Goal: Complete application form

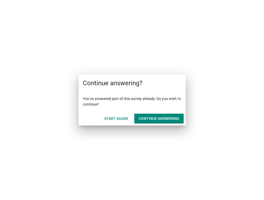
click at [121, 119] on div "Start Again" at bounding box center [116, 119] width 24 height 6
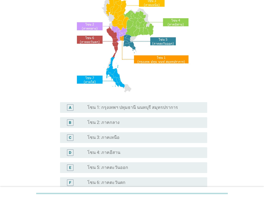
scroll to position [54, 0]
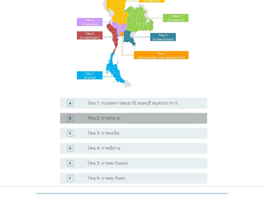
click at [122, 119] on div "radio_button_unchecked โซน 2: ภาคกลาง" at bounding box center [142, 118] width 111 height 5
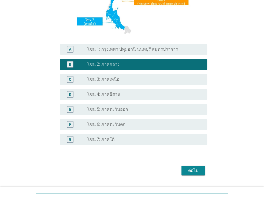
scroll to position [121, 0]
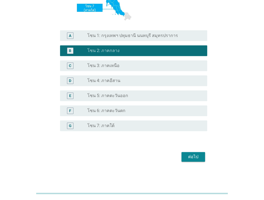
click at [191, 155] on div "ต่อไป" at bounding box center [193, 157] width 15 height 6
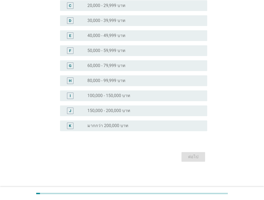
scroll to position [0, 0]
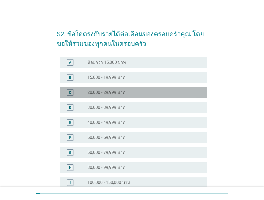
click at [156, 91] on div "radio_button_unchecked 20,000 - 29,999 บาท" at bounding box center [142, 92] width 111 height 5
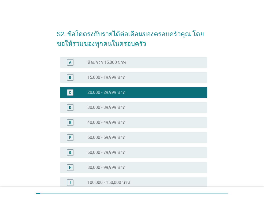
scroll to position [80, 0]
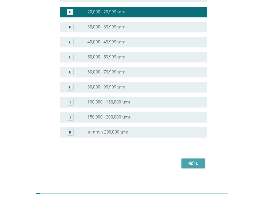
click at [187, 162] on div "ต่อไป" at bounding box center [193, 163] width 15 height 6
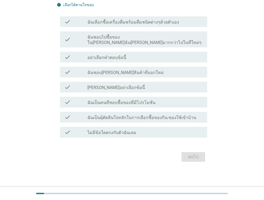
scroll to position [0, 0]
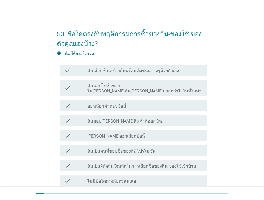
click at [143, 71] on label "ฉันเลือกซื้อเครื่องดื่มพร้อมดื่มชนิดต่างๆด้วยตัวเอง" at bounding box center [133, 70] width 92 height 5
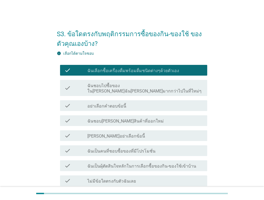
click at [152, 86] on label "ฉันชอบไปซื้อของในที่ที่ฉันคุ้นเคยมากกว่าไปในที่ใหม่ๆ" at bounding box center [145, 88] width 116 height 11
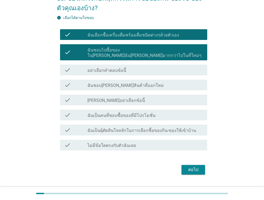
scroll to position [43, 0]
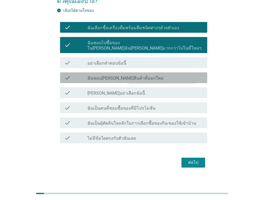
click at [152, 77] on div "check check_box_outline_blank ฉันชอบลองสินค้าที่ออกใหม่" at bounding box center [133, 77] width 147 height 11
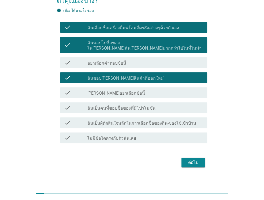
click at [161, 105] on div "check_box_outline_blank ฉันเป็นคนที่ชอบซื้อของที่มีโปรโมชั่น" at bounding box center [145, 108] width 116 height 6
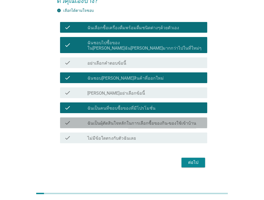
click at [172, 120] on div "check_box_outline_blank ฉันเป็นผุ้ตัดสินใจหลักในการเลือกซื้อของกิน-ของใช้เข้าบ้…" at bounding box center [145, 123] width 116 height 6
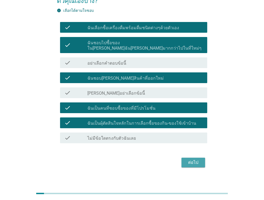
click at [196, 159] on div "ต่อไป" at bounding box center [193, 162] width 15 height 6
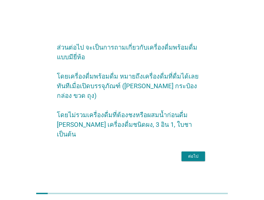
click at [196, 158] on div "ส่วนต่อไป จะเป็นการถามเกี่ยวกับเครื่องดื่มพร้อมดื่มแบบมียี่ห้อ โดยเครื่องดื่มพร…" at bounding box center [132, 100] width 159 height 134
click at [196, 153] on div "ต่อไป" at bounding box center [193, 156] width 15 height 6
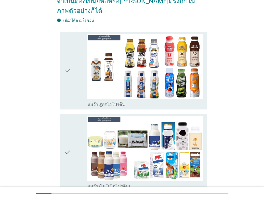
scroll to position [80, 0]
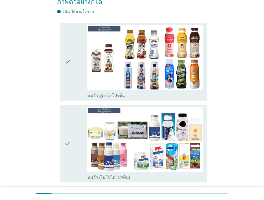
drag, startPoint x: 76, startPoint y: 51, endPoint x: 74, endPoint y: 131, distance: 79.7
click at [76, 51] on div "check" at bounding box center [75, 61] width 23 height 73
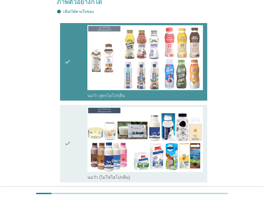
click at [74, 141] on div "check" at bounding box center [75, 143] width 23 height 73
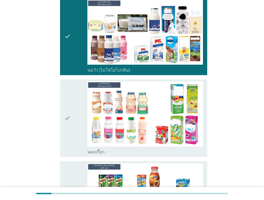
click at [74, 123] on div "check" at bounding box center [75, 118] width 23 height 73
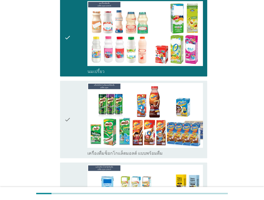
click at [75, 130] on div "check" at bounding box center [75, 119] width 23 height 73
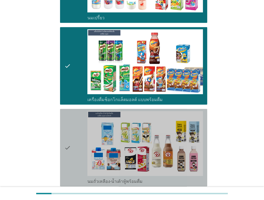
click at [77, 138] on div "check" at bounding box center [75, 147] width 23 height 73
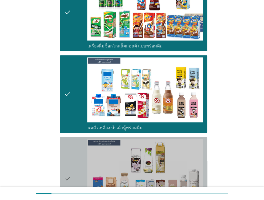
click at [77, 139] on div "check" at bounding box center [75, 178] width 23 height 79
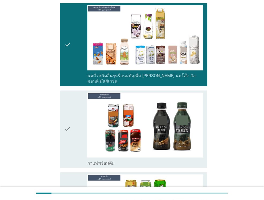
click at [77, 138] on div "check" at bounding box center [75, 128] width 23 height 73
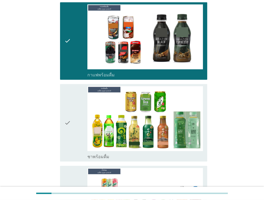
scroll to position [617, 0]
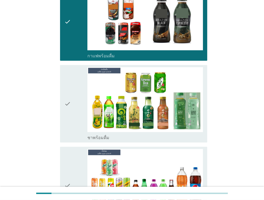
click at [73, 114] on div "check" at bounding box center [75, 103] width 23 height 73
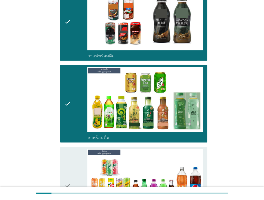
click at [79, 168] on div "check" at bounding box center [75, 185] width 23 height 73
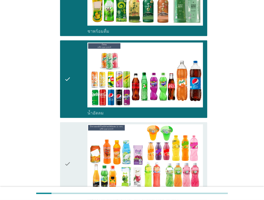
scroll to position [724, 0]
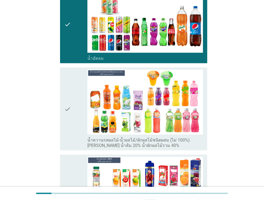
click at [75, 96] on div "check" at bounding box center [75, 109] width 23 height 79
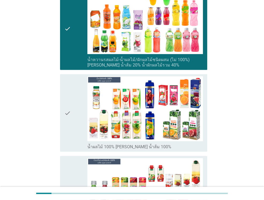
click at [75, 102] on div "check" at bounding box center [75, 112] width 23 height 73
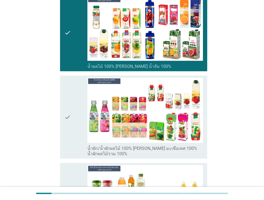
click at [74, 105] on div "check" at bounding box center [75, 117] width 23 height 79
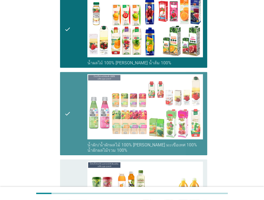
scroll to position [1046, 0]
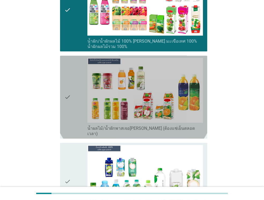
click at [73, 109] on div "check" at bounding box center [75, 97] width 23 height 79
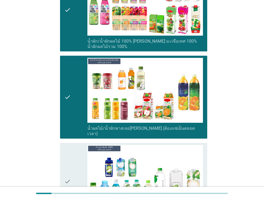
click at [73, 145] on div "check" at bounding box center [75, 181] width 23 height 73
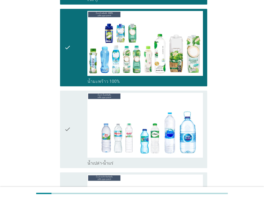
click at [73, 132] on div "check" at bounding box center [75, 129] width 23 height 73
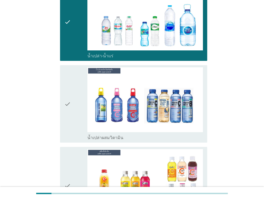
click at [73, 149] on div "check" at bounding box center [75, 185] width 23 height 73
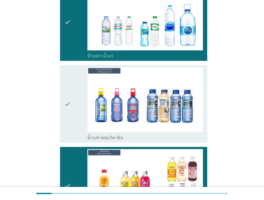
click at [73, 97] on div "check" at bounding box center [75, 103] width 23 height 73
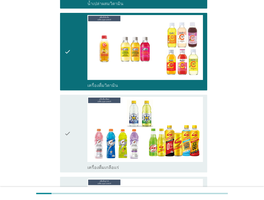
click at [74, 113] on div "check" at bounding box center [75, 133] width 23 height 73
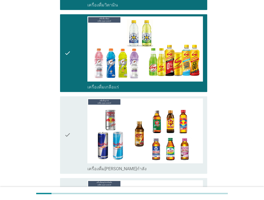
click at [74, 117] on div "check" at bounding box center [75, 134] width 23 height 73
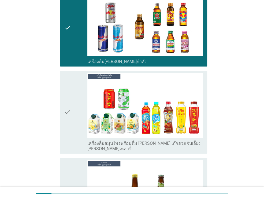
click at [73, 119] on div "check" at bounding box center [75, 112] width 23 height 79
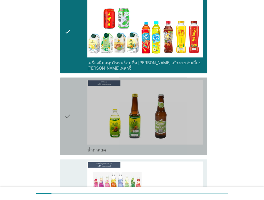
click at [72, 120] on div "check" at bounding box center [75, 116] width 23 height 73
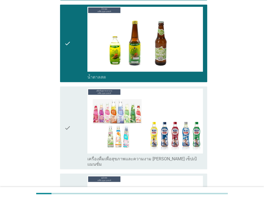
scroll to position [1769, 0]
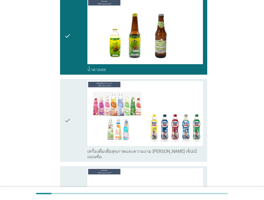
click at [71, 105] on div "check" at bounding box center [75, 120] width 23 height 79
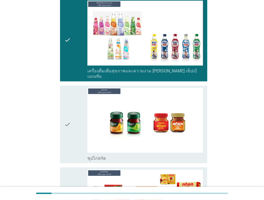
click at [71, 105] on div "check" at bounding box center [75, 124] width 23 height 73
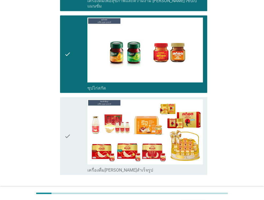
scroll to position [1922, 0]
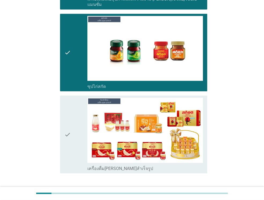
click at [71, 106] on icon "check" at bounding box center [67, 134] width 6 height 73
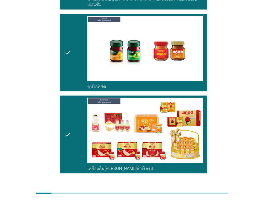
click at [197, 189] on div "ต่อไป" at bounding box center [193, 192] width 15 height 6
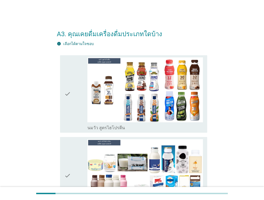
scroll to position [0, 0]
click at [85, 98] on div "check" at bounding box center [75, 93] width 23 height 73
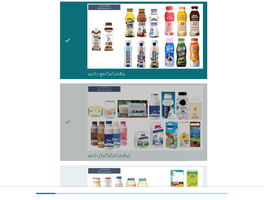
click at [82, 105] on div "check" at bounding box center [75, 122] width 23 height 73
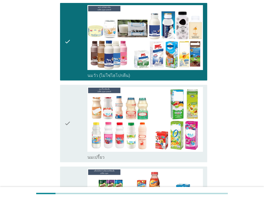
click at [82, 105] on div "check" at bounding box center [75, 123] width 23 height 73
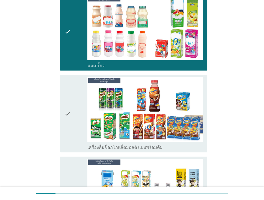
scroll to position [241, 0]
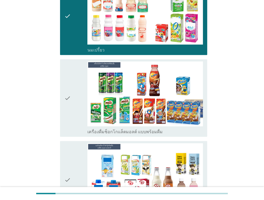
click at [82, 105] on div "check" at bounding box center [75, 97] width 23 height 73
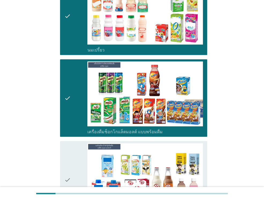
scroll to position [322, 0]
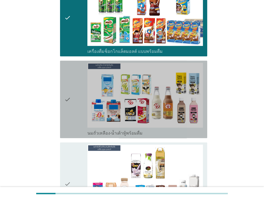
click at [82, 105] on div "check" at bounding box center [75, 99] width 23 height 73
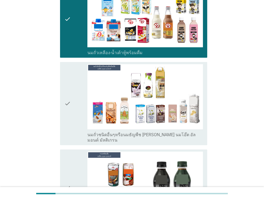
scroll to position [456, 0]
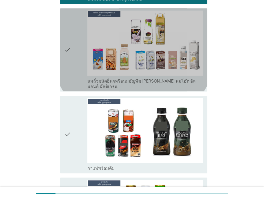
click at [77, 66] on div "check" at bounding box center [75, 49] width 23 height 79
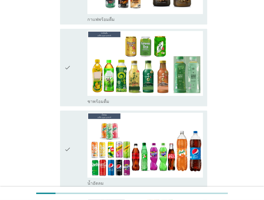
scroll to position [617, 0]
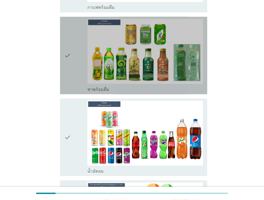
click at [76, 65] on div "check" at bounding box center [75, 55] width 23 height 73
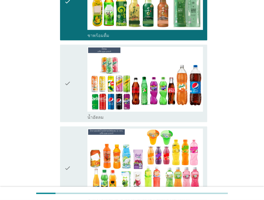
click at [76, 65] on div "check" at bounding box center [75, 83] width 23 height 73
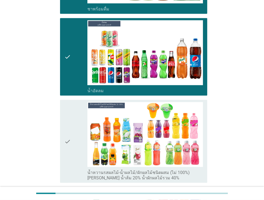
scroll to position [751, 0]
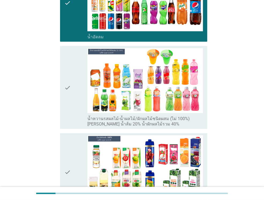
click at [76, 65] on div "check" at bounding box center [75, 87] width 23 height 79
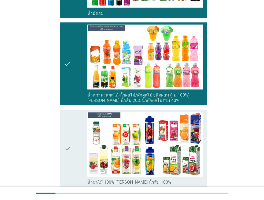
scroll to position [831, 0]
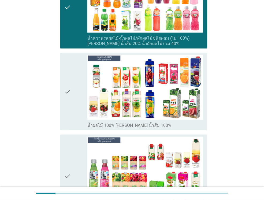
click at [76, 65] on div "check" at bounding box center [75, 91] width 23 height 73
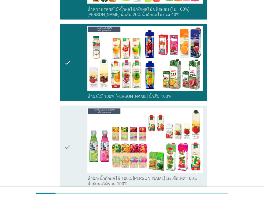
scroll to position [912, 0]
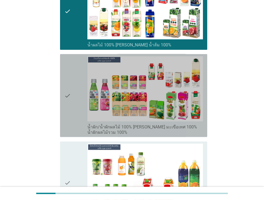
click at [79, 76] on div "check" at bounding box center [75, 95] width 23 height 79
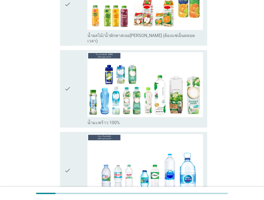
scroll to position [1099, 0]
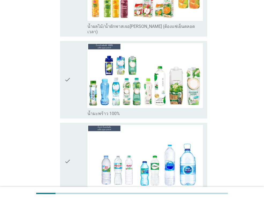
click at [80, 76] on div "check" at bounding box center [75, 79] width 23 height 73
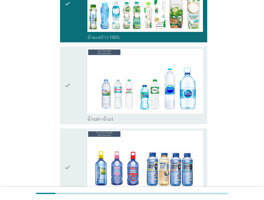
scroll to position [1180, 0]
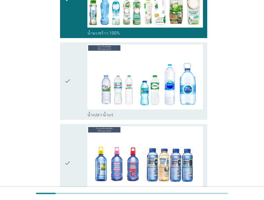
click at [80, 76] on div "check" at bounding box center [75, 81] width 23 height 73
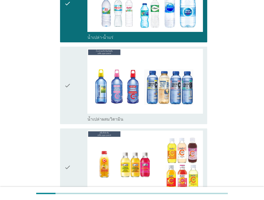
scroll to position [1260, 0]
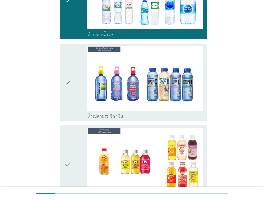
click at [80, 76] on div "check" at bounding box center [75, 82] width 23 height 73
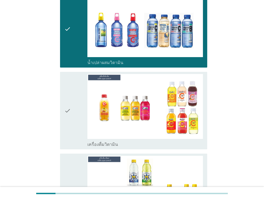
click at [80, 76] on div "check" at bounding box center [75, 110] width 23 height 73
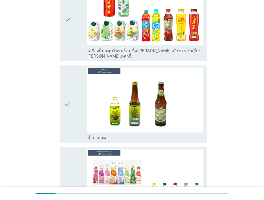
scroll to position [1662, 0]
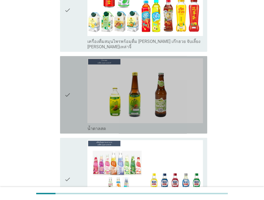
click at [80, 76] on div "check" at bounding box center [75, 94] width 23 height 73
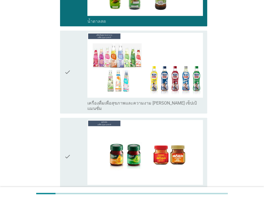
click at [80, 76] on div "check" at bounding box center [75, 72] width 23 height 79
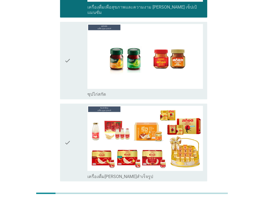
scroll to position [1856, 0]
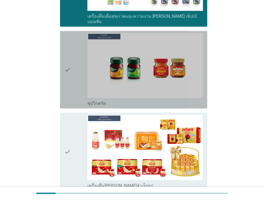
click at [79, 64] on div "check" at bounding box center [75, 69] width 23 height 73
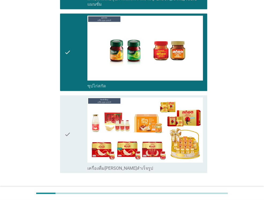
scroll to position [1883, 0]
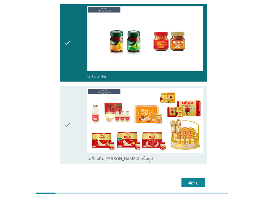
click at [192, 180] on div "ต่อไป" at bounding box center [193, 183] width 15 height 6
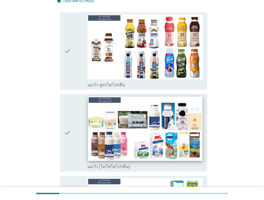
scroll to position [54, 0]
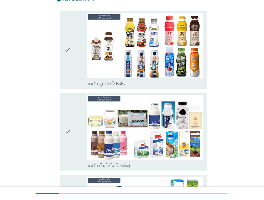
click at [64, 76] on div "check check_box_outline_blank นมวัว สูตรไฮโปรตีน" at bounding box center [133, 49] width 147 height 77
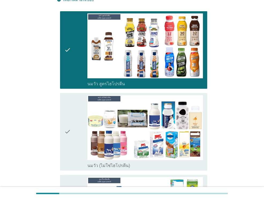
click at [65, 128] on icon "check" at bounding box center [67, 131] width 6 height 73
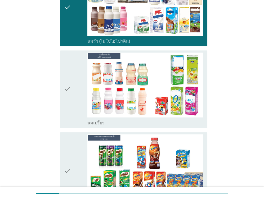
scroll to position [188, 0]
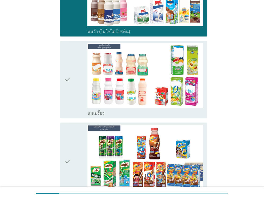
click at [78, 80] on div "check" at bounding box center [75, 79] width 23 height 73
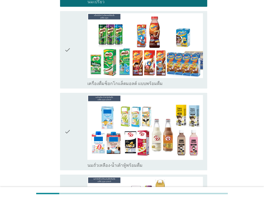
scroll to position [322, 0]
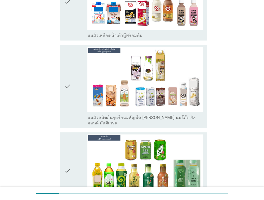
click at [78, 83] on div "check" at bounding box center [75, 86] width 23 height 79
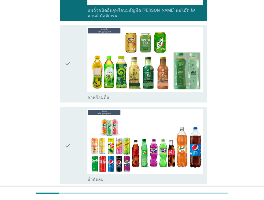
scroll to position [536, 0]
click at [78, 86] on div "check" at bounding box center [75, 63] width 23 height 73
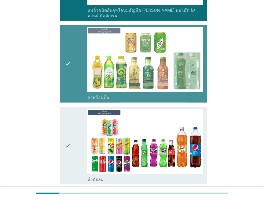
click at [75, 139] on div "check" at bounding box center [75, 145] width 23 height 73
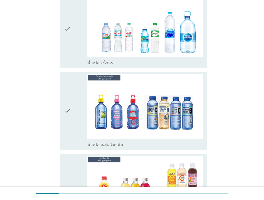
scroll to position [965, 0]
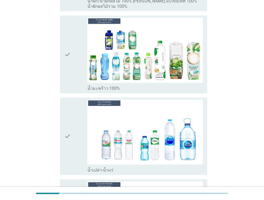
click at [75, 139] on div "check" at bounding box center [75, 136] width 23 height 73
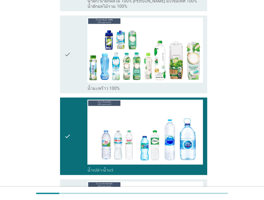
click at [73, 75] on div "check" at bounding box center [75, 54] width 23 height 73
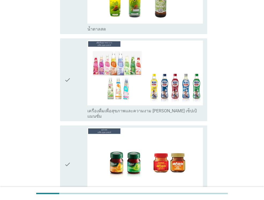
scroll to position [1418, 0]
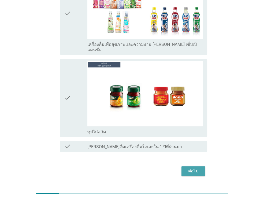
click at [191, 168] on div "ต่อไป" at bounding box center [193, 171] width 15 height 6
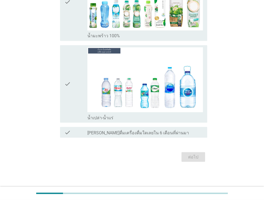
scroll to position [0, 0]
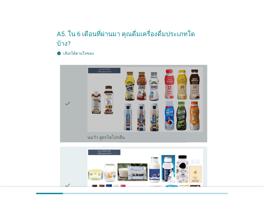
click at [82, 113] on div "check" at bounding box center [75, 103] width 23 height 73
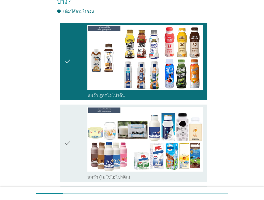
scroll to position [80, 0]
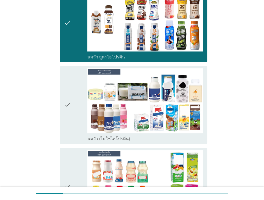
click at [73, 109] on div "check" at bounding box center [75, 104] width 23 height 73
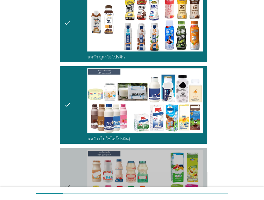
click at [77, 148] on div "check check_box_outline_blank นมเปรี้ยว" at bounding box center [133, 186] width 147 height 77
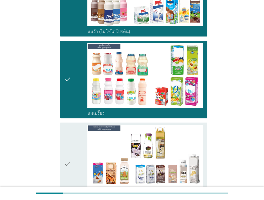
click at [69, 128] on icon "check" at bounding box center [67, 164] width 6 height 79
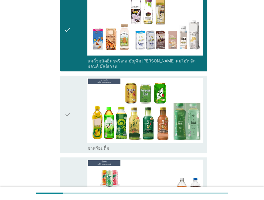
click at [76, 109] on div "check" at bounding box center [75, 114] width 23 height 73
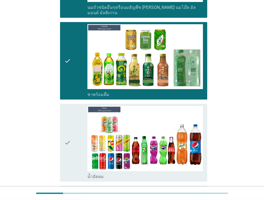
click at [71, 125] on div "check" at bounding box center [75, 142] width 23 height 73
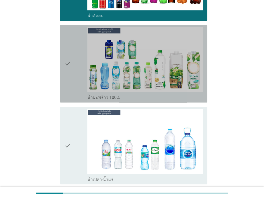
drag, startPoint x: 76, startPoint y: 76, endPoint x: 73, endPoint y: 117, distance: 41.4
click at [76, 76] on div "check" at bounding box center [75, 63] width 23 height 73
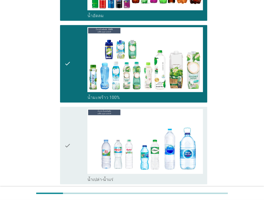
click at [73, 122] on div "check" at bounding box center [75, 145] width 23 height 73
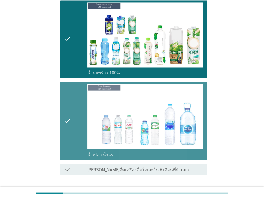
scroll to position [581, 0]
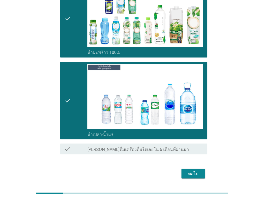
click at [199, 170] on div "ต่อไป" at bounding box center [193, 173] width 15 height 6
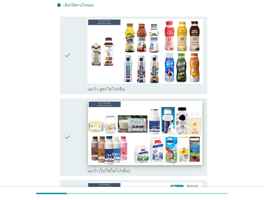
scroll to position [0, 0]
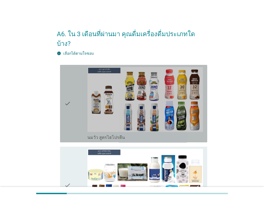
click at [72, 94] on div "check" at bounding box center [75, 103] width 23 height 73
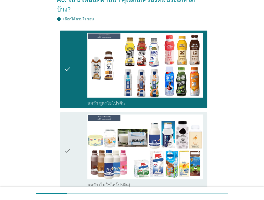
scroll to position [80, 0]
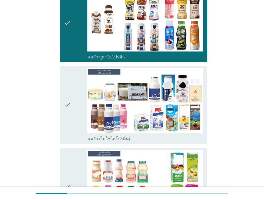
click at [73, 128] on div "check" at bounding box center [75, 104] width 23 height 73
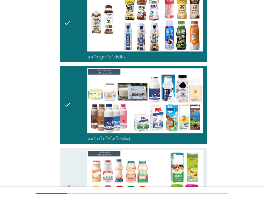
click at [75, 150] on div "check" at bounding box center [75, 186] width 23 height 73
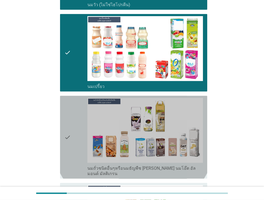
click at [76, 129] on div "check" at bounding box center [75, 137] width 23 height 79
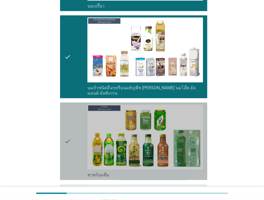
click at [75, 129] on div "check" at bounding box center [75, 141] width 23 height 73
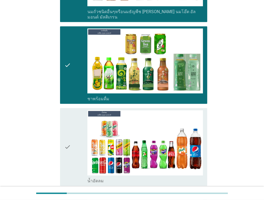
scroll to position [375, 0]
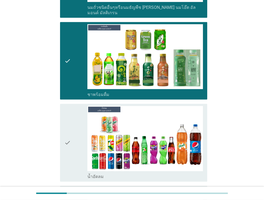
click at [75, 129] on div "check" at bounding box center [75, 142] width 23 height 73
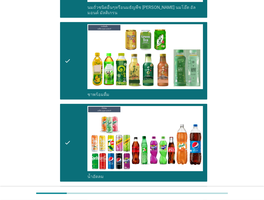
click at [81, 69] on div "check" at bounding box center [75, 60] width 23 height 73
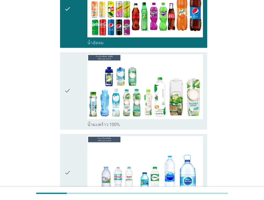
scroll to position [509, 0]
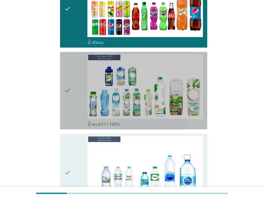
drag, startPoint x: 82, startPoint y: 83, endPoint x: 72, endPoint y: 131, distance: 49.1
click at [81, 84] on div "check" at bounding box center [75, 90] width 23 height 73
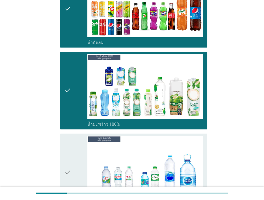
click at [72, 136] on div "check" at bounding box center [75, 172] width 23 height 73
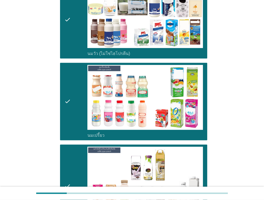
scroll to position [152, 0]
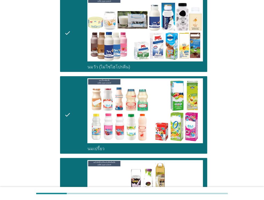
click at [82, 126] on div "check" at bounding box center [75, 114] width 23 height 73
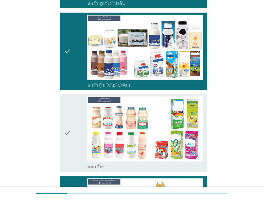
scroll to position [27, 0]
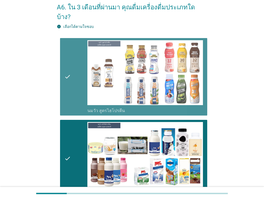
click at [71, 77] on div "check" at bounding box center [75, 76] width 23 height 73
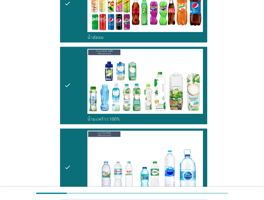
scroll to position [581, 0]
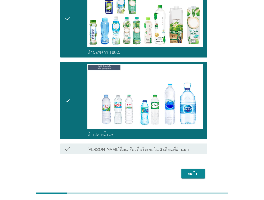
click at [192, 170] on div "ต่อไป" at bounding box center [193, 173] width 15 height 6
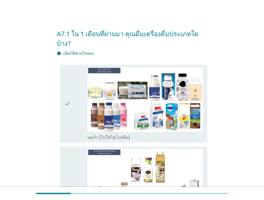
click at [73, 92] on div "check" at bounding box center [75, 103] width 23 height 73
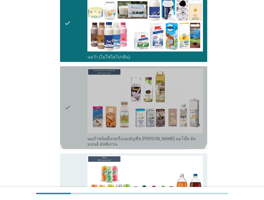
click at [73, 92] on div "check" at bounding box center [75, 107] width 23 height 79
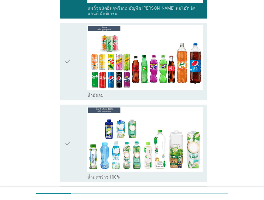
scroll to position [214, 0]
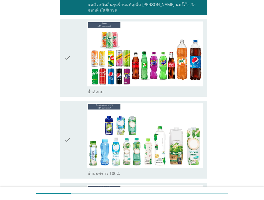
click at [78, 72] on div "check" at bounding box center [75, 57] width 23 height 73
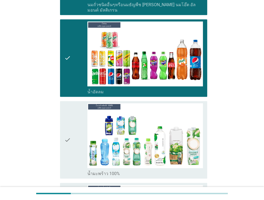
click at [77, 118] on div "check" at bounding box center [75, 139] width 23 height 73
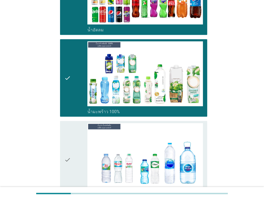
scroll to position [336, 0]
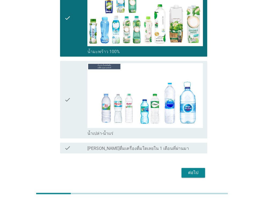
click at [79, 104] on div "check" at bounding box center [75, 99] width 23 height 73
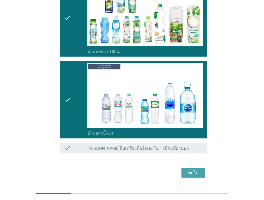
click at [196, 169] on div "ต่อไป" at bounding box center [193, 172] width 15 height 6
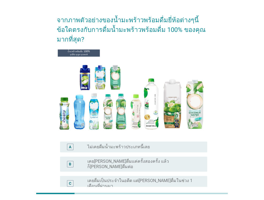
scroll to position [27, 0]
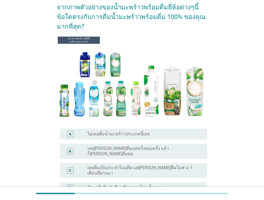
click at [146, 152] on div "radio_button_unchecked เคยลองดื่มแค่ครั้งสองครั้ง แล้วก็ไม่ได้ดื่มต่อ" at bounding box center [145, 151] width 116 height 11
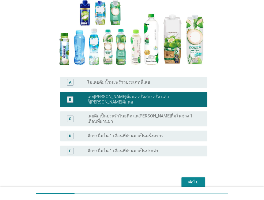
scroll to position [95, 0]
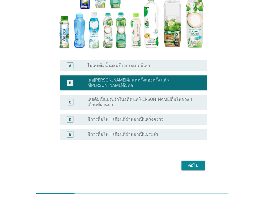
click at [188, 162] on div "ต่อไป" at bounding box center [193, 165] width 15 height 6
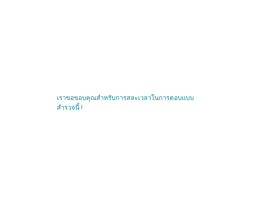
scroll to position [0, 0]
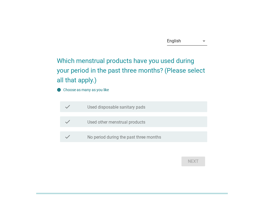
click at [175, 40] on div "English" at bounding box center [174, 41] width 14 height 5
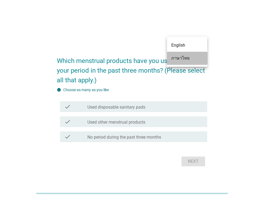
click at [179, 61] on div "ภาษาไทย" at bounding box center [187, 58] width 32 height 13
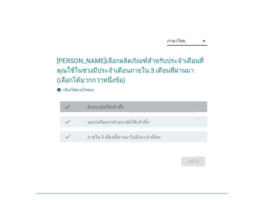
click at [109, 109] on label "ผ้าอนามัยใช้แล้วทิ้ง" at bounding box center [105, 107] width 36 height 5
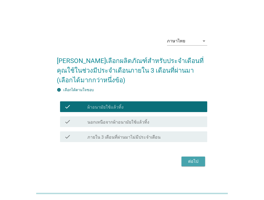
click at [190, 160] on div "ต่อไป" at bounding box center [193, 161] width 15 height 6
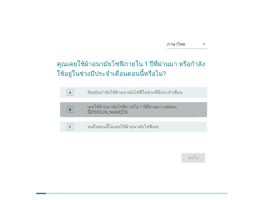
click at [173, 108] on label "เคยใช้ผ้าอนามัยโซฟีภายใน 1 ปีที่ผ่านมา แต่ตอนนี้[PERSON_NAME]ใช้" at bounding box center [142, 109] width 111 height 11
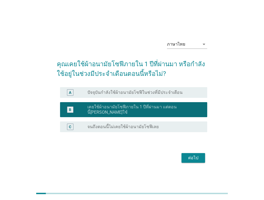
click at [169, 91] on div "radio_button_unchecked ปัจจุบันกำลังใช้ผ้าอนามัยโซฟีในช่วงที่มีประจำเดือน" at bounding box center [145, 92] width 116 height 6
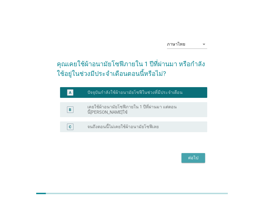
click at [190, 158] on div "ต่อไป" at bounding box center [193, 158] width 15 height 6
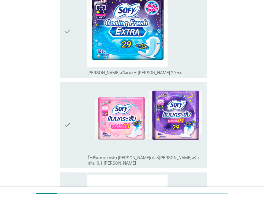
scroll to position [107, 0]
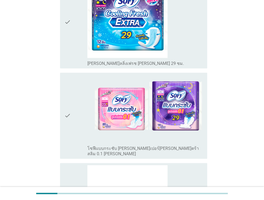
click at [75, 122] on div "check" at bounding box center [75, 116] width 23 height 82
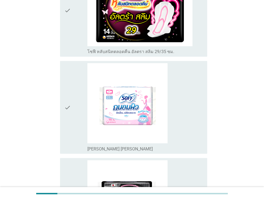
scroll to position [617, 0]
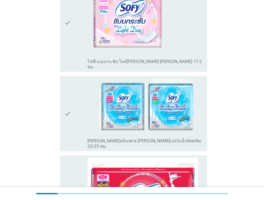
click at [72, 79] on div "check" at bounding box center [75, 113] width 23 height 71
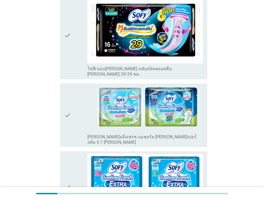
scroll to position [1877, 0]
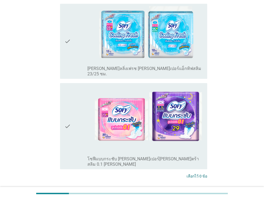
scroll to position [80, 0]
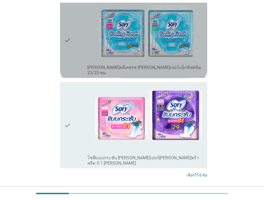
click at [75, 55] on div "check" at bounding box center [75, 40] width 23 height 71
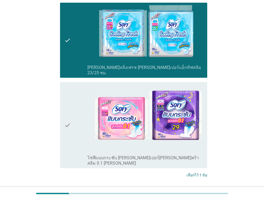
click at [79, 116] on div "check" at bounding box center [75, 125] width 23 height 82
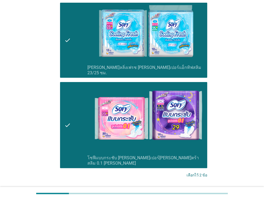
click at [187, 192] on div "ต่อไป" at bounding box center [193, 195] width 15 height 6
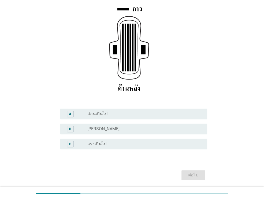
click at [116, 130] on div "radio_button_unchecked [PERSON_NAME]" at bounding box center [142, 128] width 111 height 5
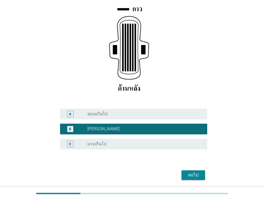
click at [187, 170] on button "ต่อไป" at bounding box center [194, 175] width 24 height 10
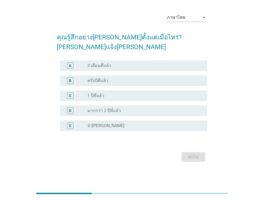
scroll to position [0, 0]
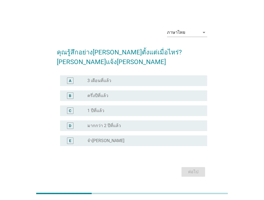
click at [113, 93] on div "radio_button_unchecked ครึ่งปีที่แล้ว" at bounding box center [142, 95] width 111 height 5
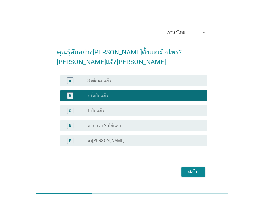
click at [132, 78] on div "A radio_button_unchecked 3 เดือนที่แล้ว" at bounding box center [133, 80] width 147 height 11
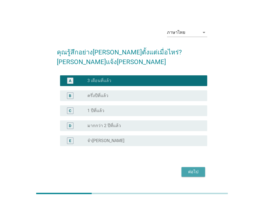
click at [189, 169] on div "ต่อไป" at bounding box center [193, 172] width 15 height 6
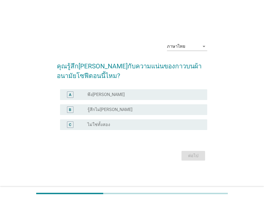
click at [119, 90] on div "A radio_button_unchecked พึง[PERSON_NAME]" at bounding box center [133, 94] width 147 height 11
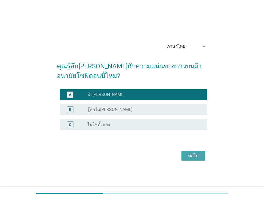
click at [187, 156] on div "ต่อไป" at bounding box center [193, 156] width 15 height 6
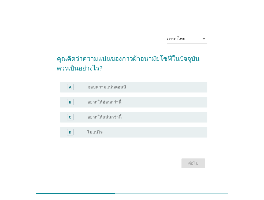
click at [145, 103] on div "radio_button_unchecked อยากให้อ่อนกว่านี้" at bounding box center [142, 101] width 111 height 5
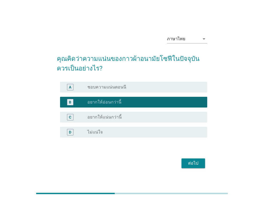
click at [187, 165] on div "ต่อไป" at bounding box center [193, 163] width 15 height 6
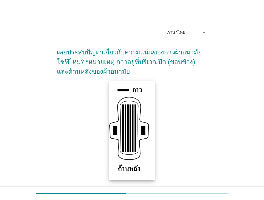
scroll to position [84, 0]
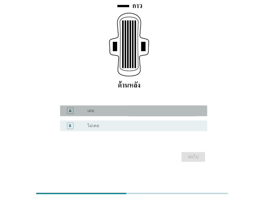
click at [144, 109] on div "radio_button_unchecked เคย" at bounding box center [142, 110] width 111 height 5
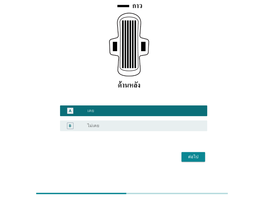
click at [188, 157] on div "ต่อไป" at bounding box center [193, 157] width 15 height 6
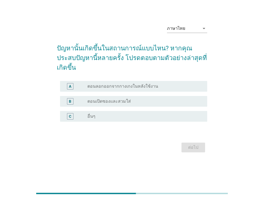
scroll to position [0, 0]
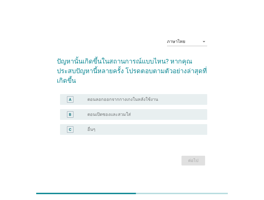
click at [138, 97] on label "ตอนลอกออกจากกางเกงในหลังใช้งาน" at bounding box center [122, 99] width 71 height 5
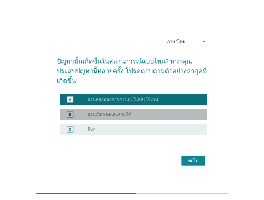
click at [137, 112] on div "radio_button_unchecked ตอนเปิดซองและสวมใส่" at bounding box center [142, 114] width 111 height 5
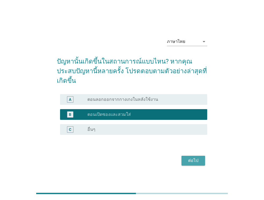
click at [194, 157] on div "ต่อไป" at bounding box center [193, 160] width 15 height 6
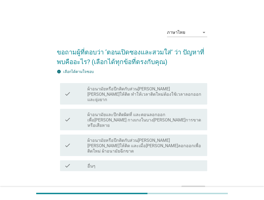
click at [125, 112] on label "ผ้าอนามัยและปีกติดผิดที่ และตอนลอกออกเพื่อ[PERSON_NAME] กางเกงในบาง[PERSON_NAME…" at bounding box center [145, 120] width 116 height 16
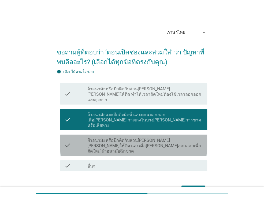
click at [107, 138] on label "ผ้าอนามัยหรือปีกติดกับส่วน[PERSON_NAME][PERSON_NAME]ให้ติด และเมื่อ[PERSON_NAME…" at bounding box center [145, 146] width 116 height 16
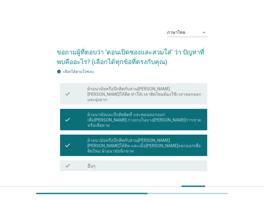
click at [110, 120] on div "check check_box ผ้าอนามัยและปีกติดผิดที่ และตอนลอกออกเพื่อ[PERSON_NAME] กางเกงใ…" at bounding box center [132, 120] width 150 height 26
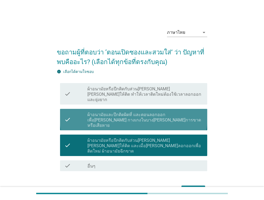
click at [75, 111] on div "check" at bounding box center [75, 119] width 23 height 17
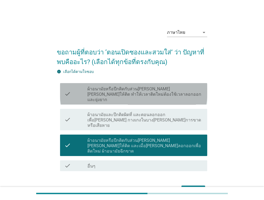
click at [80, 88] on div "check" at bounding box center [75, 93] width 23 height 17
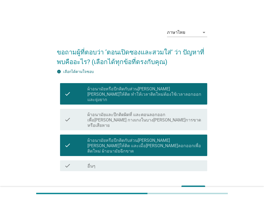
click at [152, 116] on label "ผ้าอนามัยและปีกติดผิดที่ และตอนลอกออกเพื่อ[PERSON_NAME] กางเกงในบาง[PERSON_NAME…" at bounding box center [145, 120] width 116 height 16
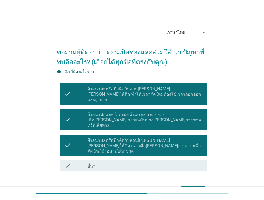
click at [113, 112] on label "ผ้าอนามัยและปีกติดผิดที่ และตอนลอกออกเพื่อ[PERSON_NAME] กางเกงในบาง[PERSON_NAME…" at bounding box center [145, 120] width 116 height 16
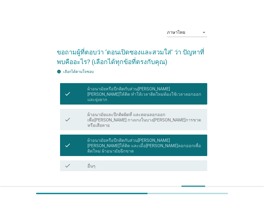
click at [191, 187] on div "ต่อไป" at bounding box center [193, 190] width 15 height 6
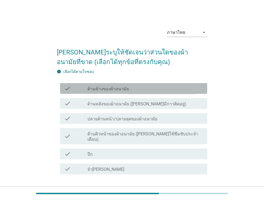
click at [125, 90] on label "ด้านข้างของผ้าอนามัย" at bounding box center [108, 88] width 42 height 5
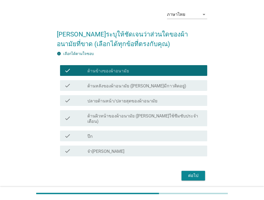
scroll to position [27, 0]
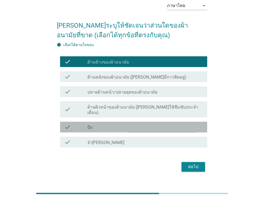
click at [119, 124] on div "check_box_outline_blank ปีก" at bounding box center [145, 127] width 116 height 6
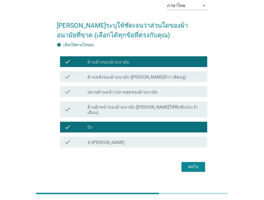
click at [189, 164] on div "ต่อไป" at bounding box center [193, 167] width 15 height 6
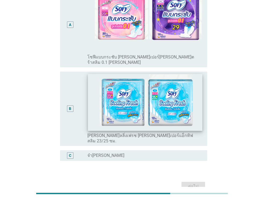
scroll to position [112, 0]
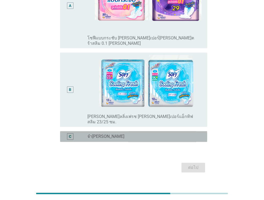
click at [141, 134] on div "radio_button_unchecked จำ[PERSON_NAME]" at bounding box center [142, 136] width 111 height 5
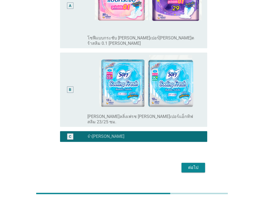
click at [186, 164] on div "ต่อไป" at bounding box center [193, 167] width 15 height 6
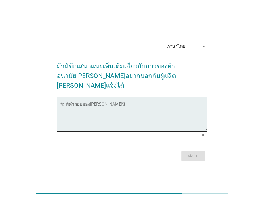
click at [162, 123] on textarea "พิมพ์คำตอบของคุณ ที่นี่" at bounding box center [133, 117] width 147 height 28
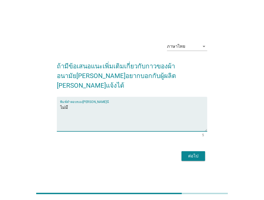
type textarea "ไม่มี"
click at [197, 153] on div "ต่อไป" at bounding box center [193, 156] width 15 height 6
